Goal: Navigation & Orientation: Find specific page/section

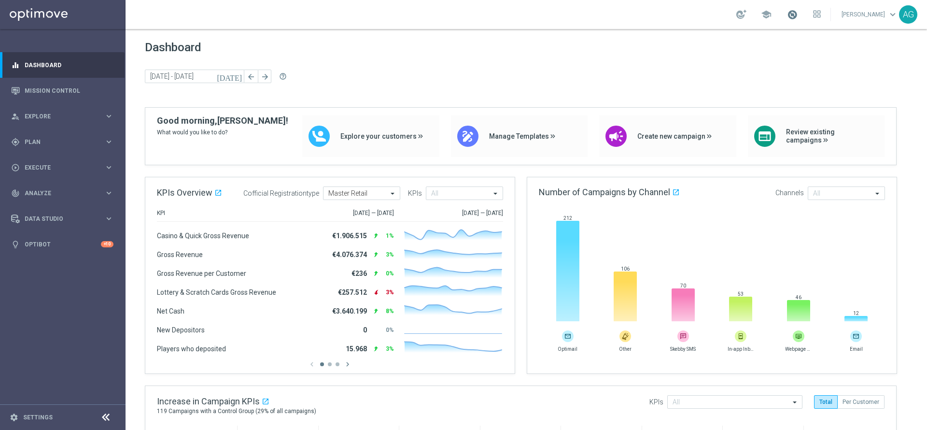
click at [787, 11] on span at bounding box center [792, 14] width 11 height 11
click at [834, 61] on div "Dashboard today 07 Apr 2025 - 13 Apr 2025 arrow_back arrow_forward help_outline" at bounding box center [526, 74] width 763 height 67
click at [787, 12] on span at bounding box center [792, 14] width 11 height 11
click at [829, 58] on div "Dashboard today 07 Apr 2025 - 13 Apr 2025 arrow_back arrow_forward help_outline" at bounding box center [526, 74] width 763 height 67
click at [787, 9] on span at bounding box center [792, 14] width 11 height 11
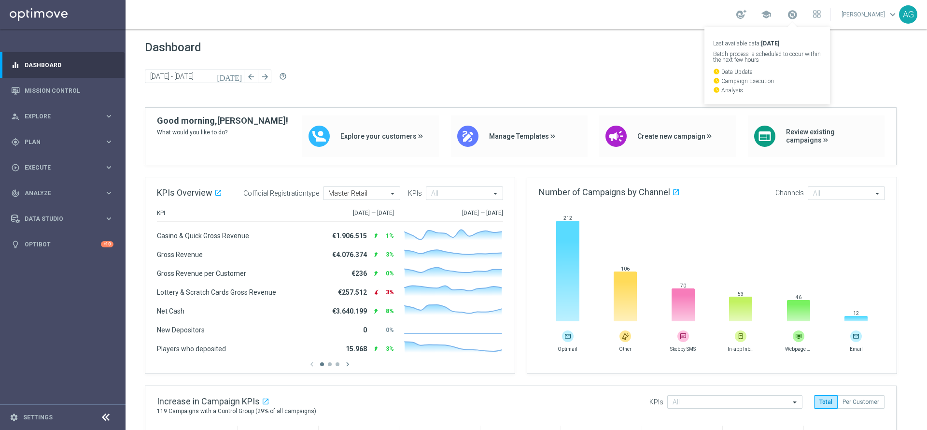
click at [852, 62] on div "Dashboard today 07 Apr 2025 - 13 Apr 2025 arrow_back arrow_forward help_outline" at bounding box center [526, 74] width 763 height 67
click at [787, 16] on span at bounding box center [792, 14] width 11 height 11
click at [621, 14] on div "school Last available data: 31 Aug 2025 Batch process is scheduled to occur wit…" at bounding box center [527, 14] width 802 height 29
click at [787, 17] on span at bounding box center [792, 14] width 11 height 11
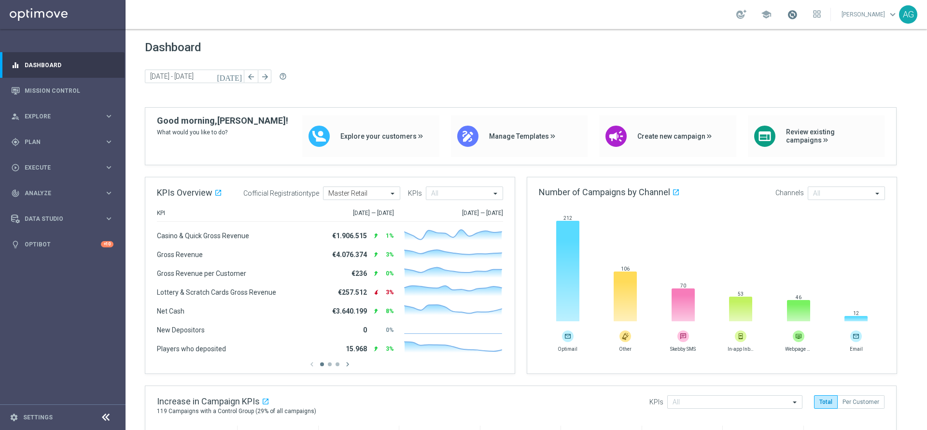
click at [787, 17] on span at bounding box center [792, 14] width 11 height 11
click at [787, 18] on span at bounding box center [792, 14] width 11 height 11
click at [845, 76] on div "today 07 Apr 2025 - 13 Apr 2025 arrow_back arrow_forward help_outline" at bounding box center [526, 77] width 763 height 14
click at [787, 13] on span at bounding box center [792, 14] width 11 height 11
